Goal: Obtain resource: Obtain resource

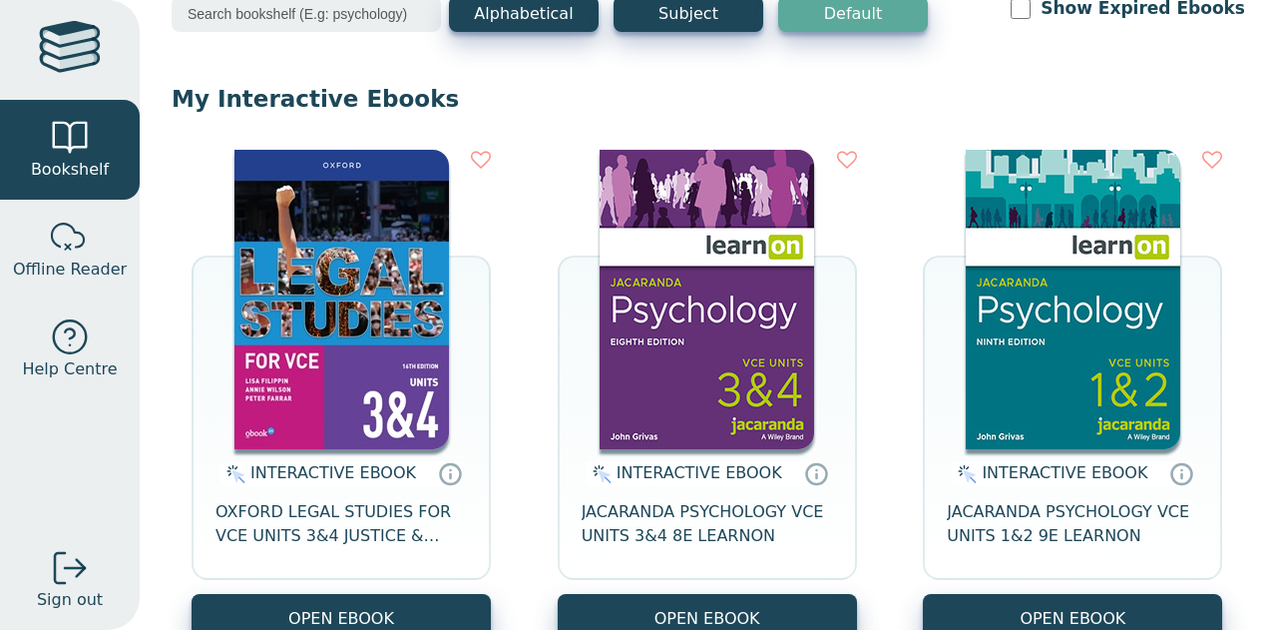
scroll to position [140, 0]
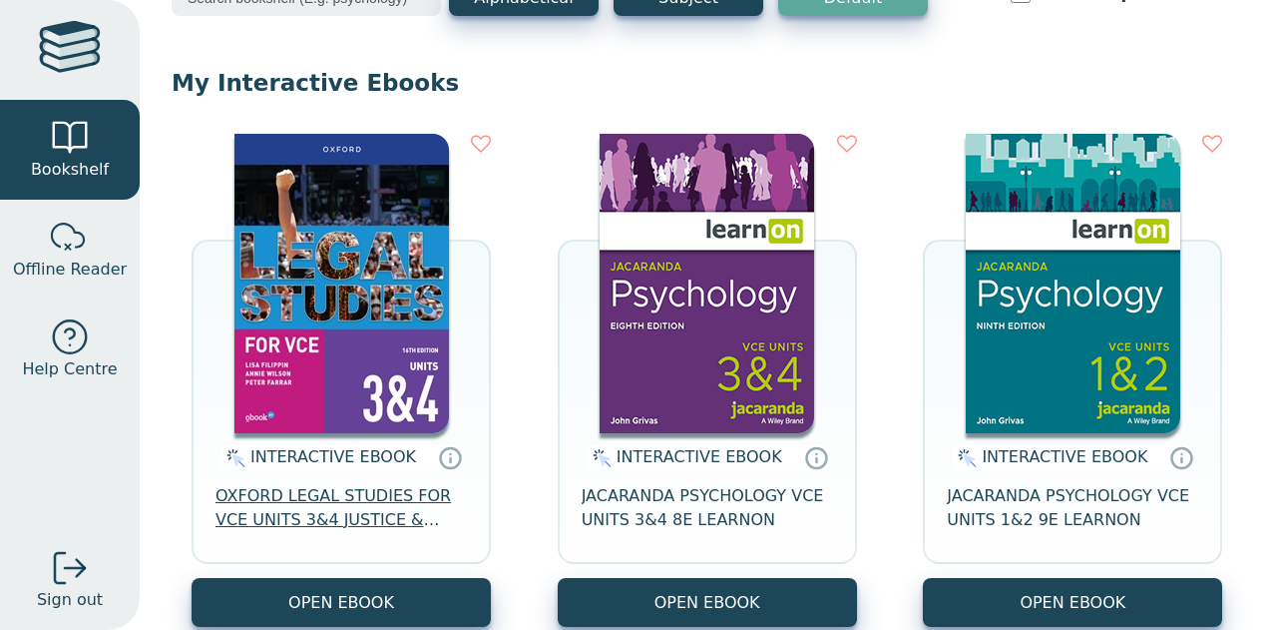
click at [333, 499] on span "OXFORD LEGAL STUDIES FOR VCE UNITS 3&4 JUSTICE & OUTCOMES STUDENT OBOOK + ASSES…" at bounding box center [340, 508] width 251 height 48
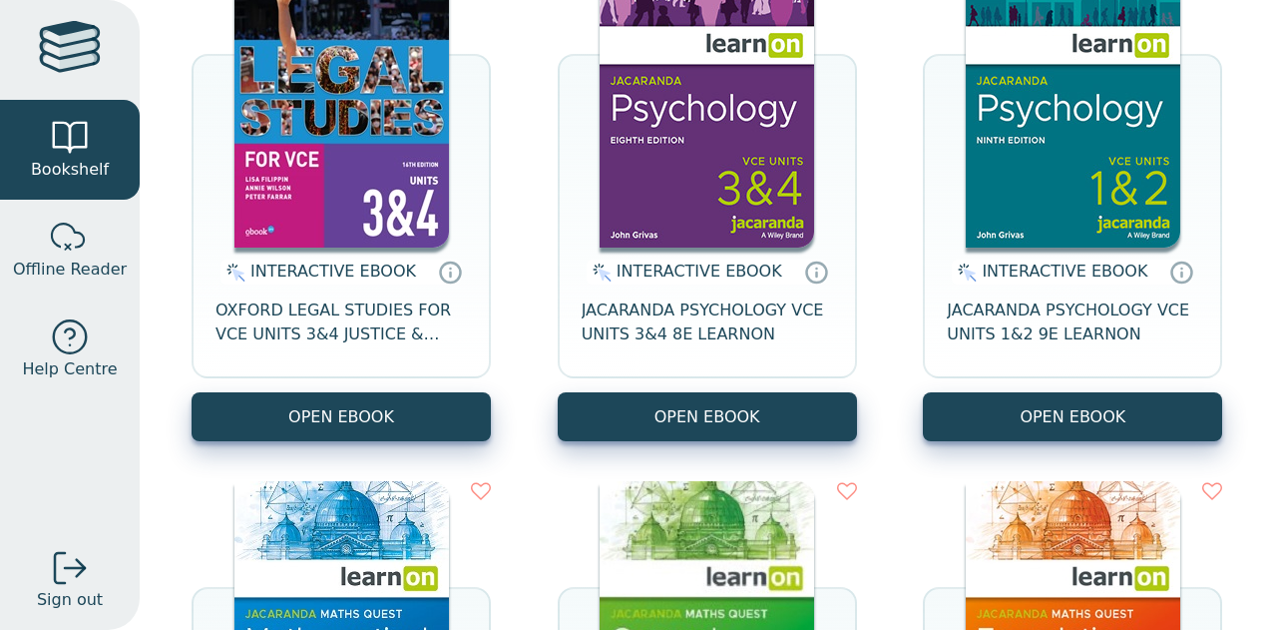
scroll to position [364, 0]
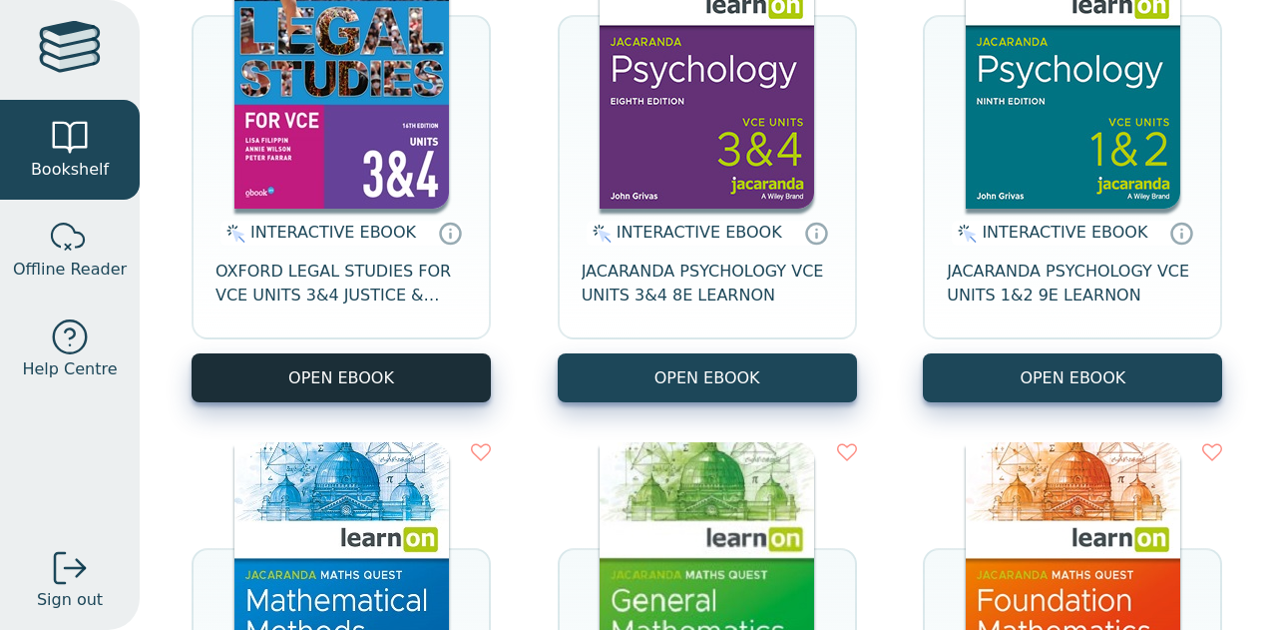
click at [425, 394] on button "OPEN EBOOK" at bounding box center [341, 377] width 299 height 49
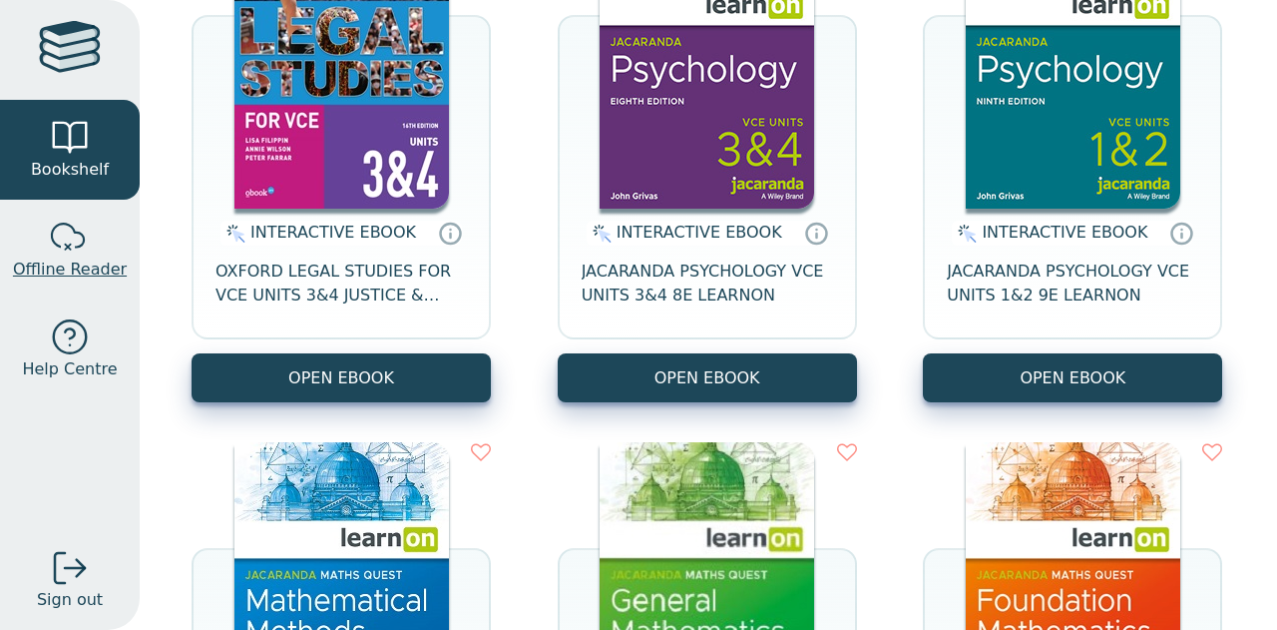
click at [86, 242] on div at bounding box center [70, 237] width 40 height 40
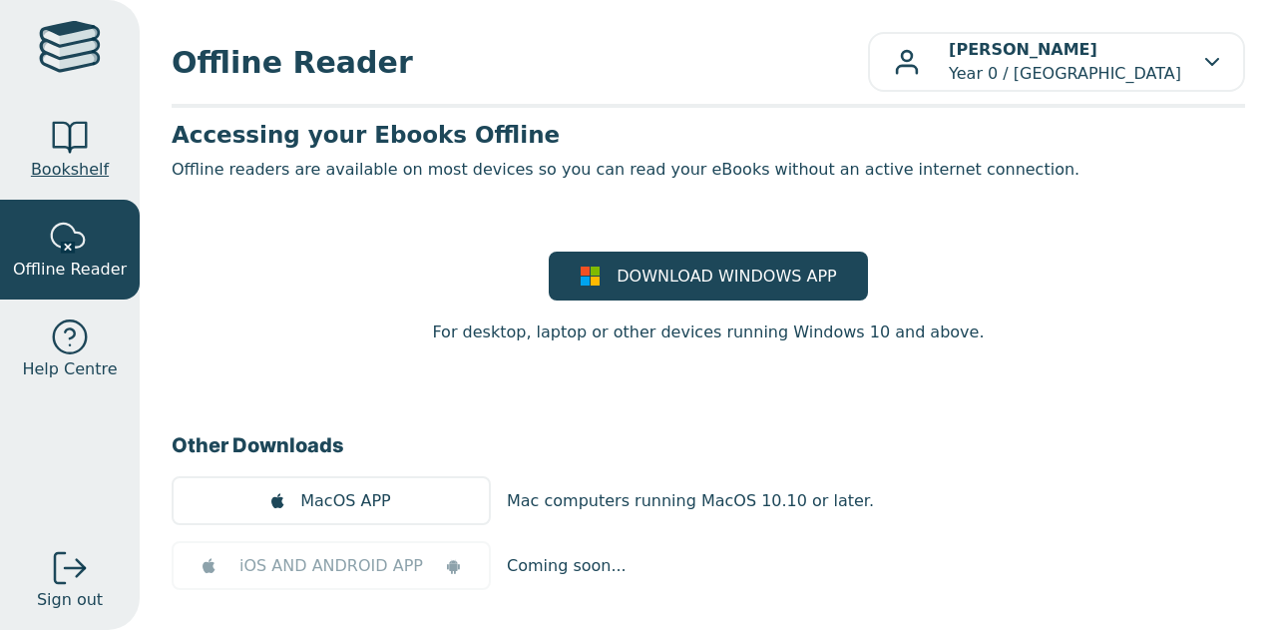
click at [94, 161] on span "Bookshelf" at bounding box center [70, 170] width 78 height 24
click at [96, 168] on span "Bookshelf" at bounding box center [70, 170] width 78 height 24
